Goal: Transaction & Acquisition: Purchase product/service

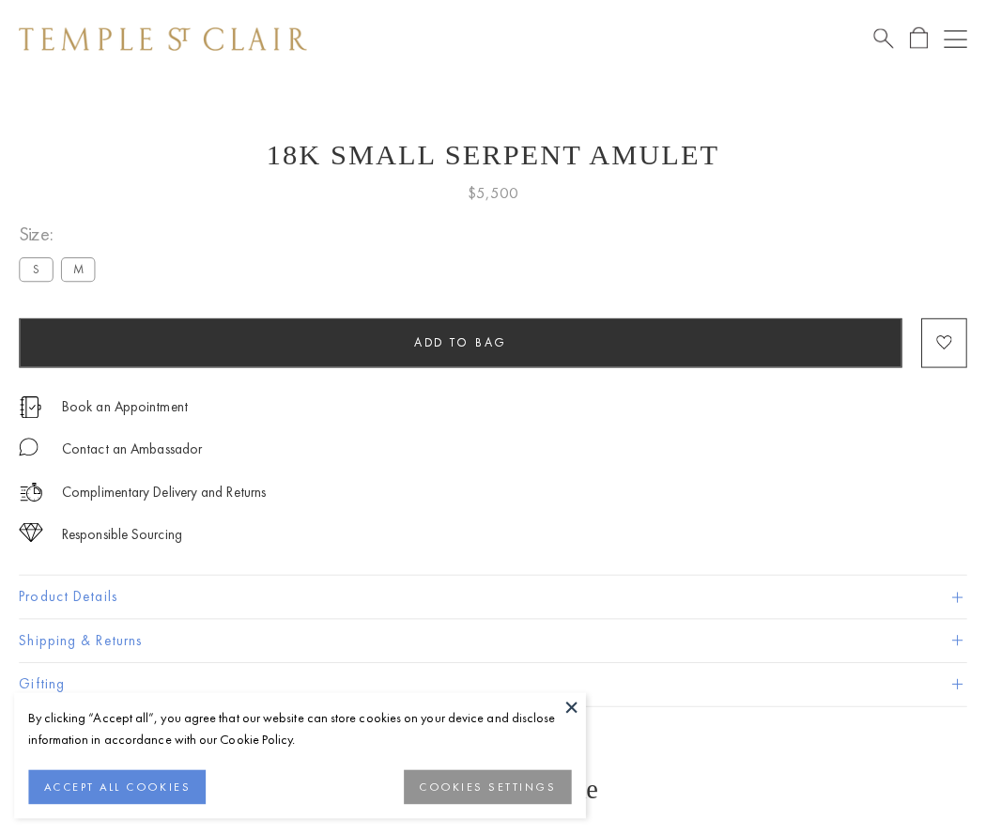
scroll to position [8, 0]
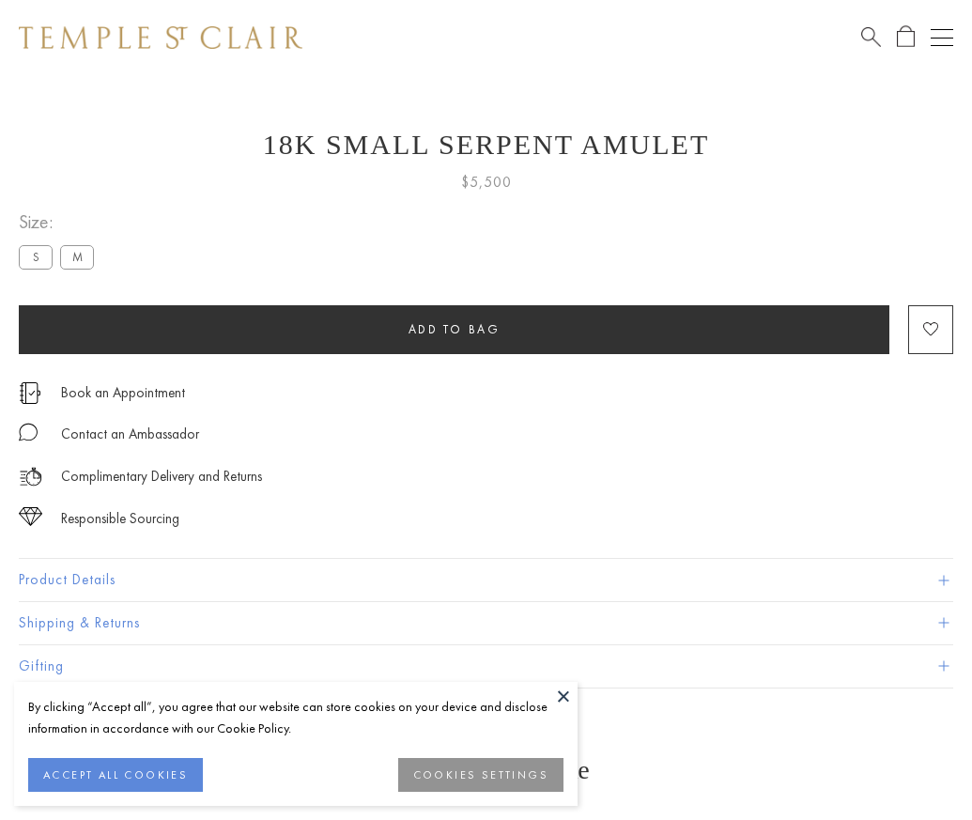
click at [454, 329] on span "Add to bag" at bounding box center [455, 329] width 92 height 16
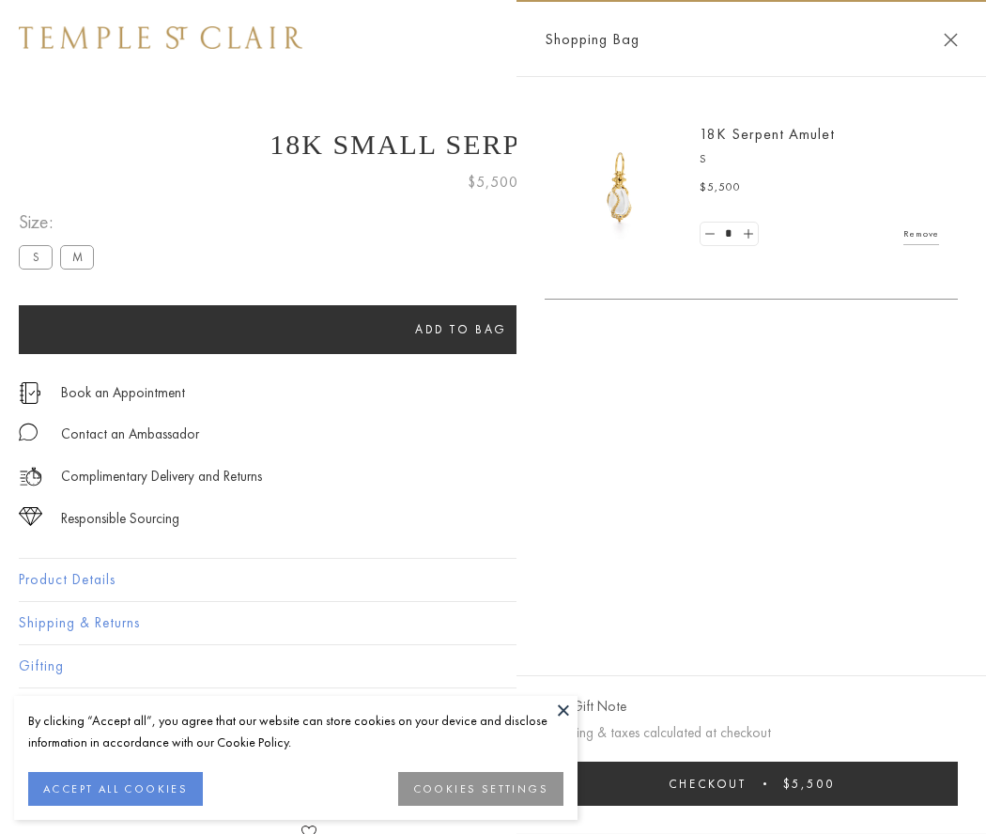
click at [751, 783] on button "Checkout $5,500" at bounding box center [751, 784] width 413 height 44
